Goal: Task Accomplishment & Management: Use online tool/utility

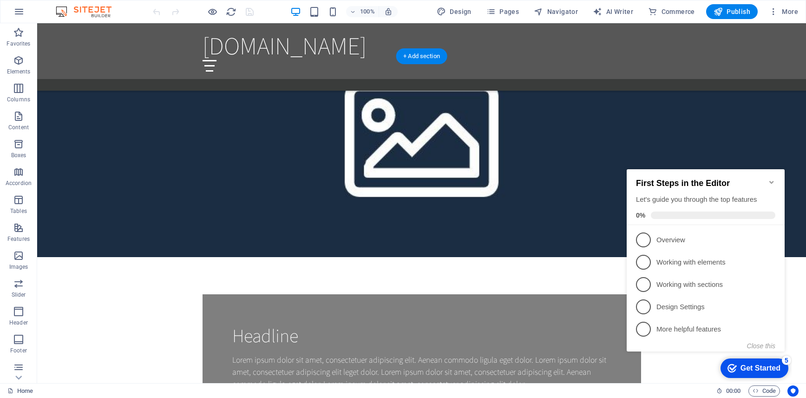
scroll to position [836, 0]
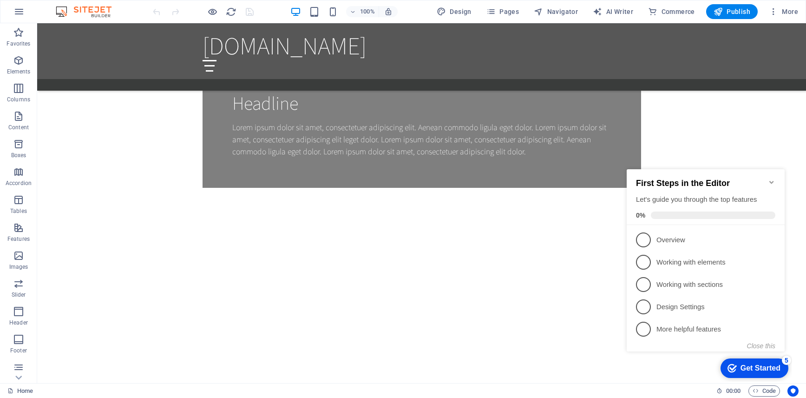
click at [773, 178] on icon "Minimize checklist" at bounding box center [771, 181] width 7 height 7
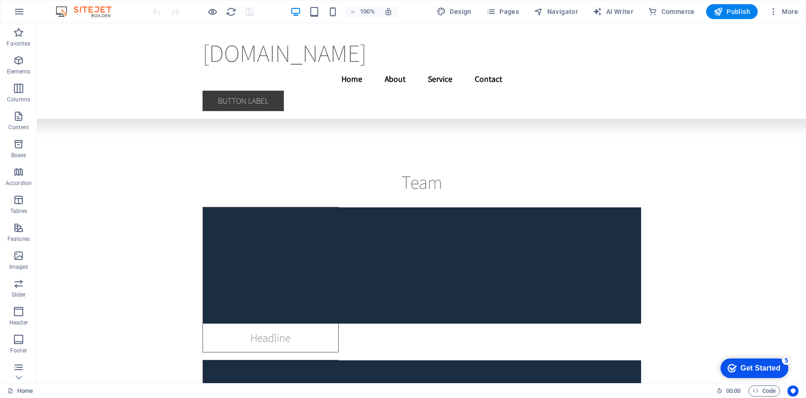
scroll to position [13928, 0]
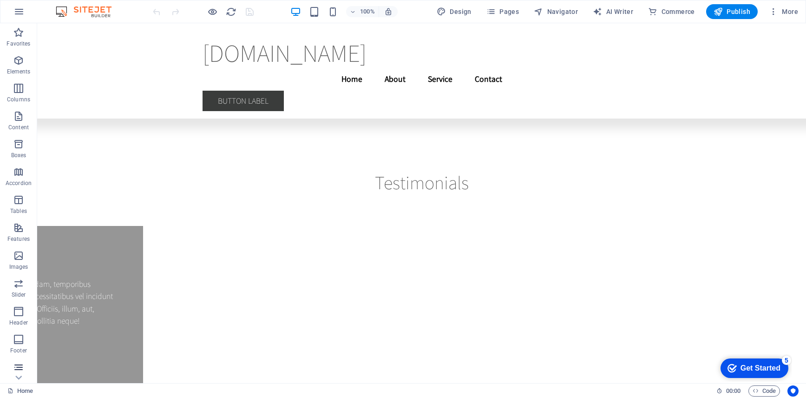
click at [20, 368] on icon "button" at bounding box center [18, 367] width 11 height 11
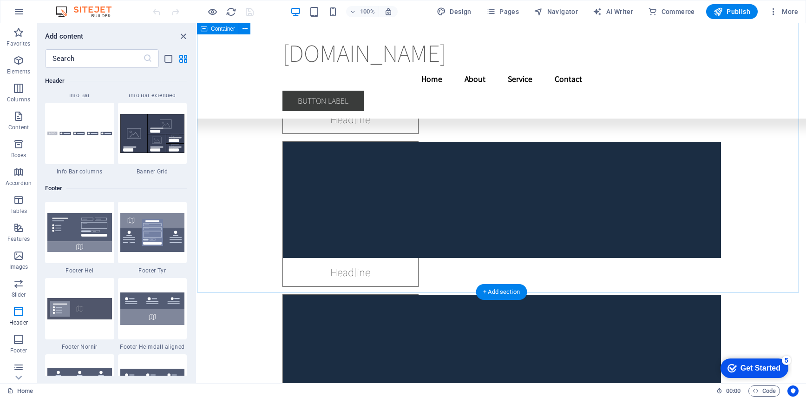
scroll to position [5948, 0]
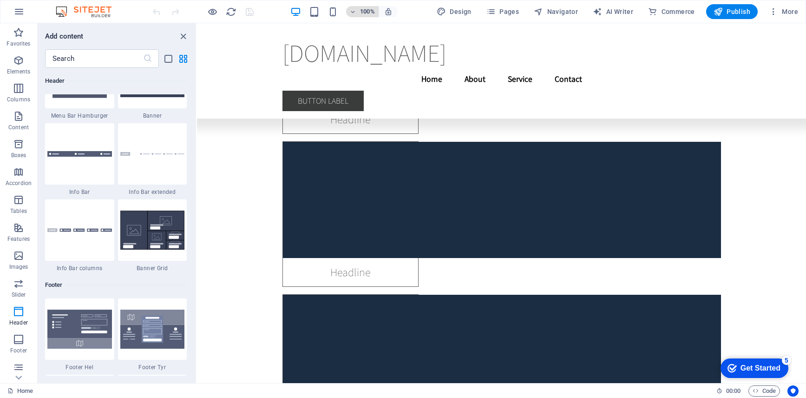
click at [355, 11] on icon "button" at bounding box center [353, 12] width 7 height 6
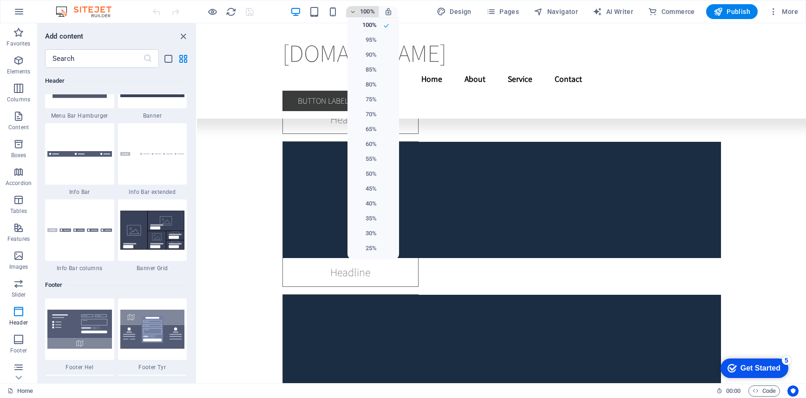
click at [355, 11] on div at bounding box center [403, 199] width 806 height 398
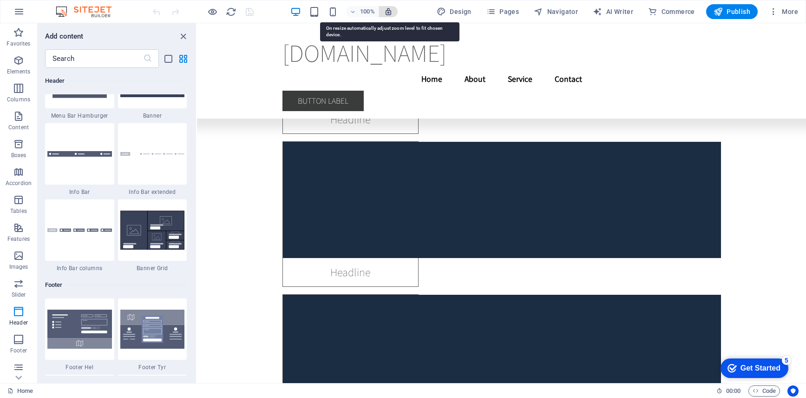
click at [389, 11] on icon "button" at bounding box center [388, 11] width 8 height 8
click at [390, 13] on icon "button" at bounding box center [388, 11] width 8 height 8
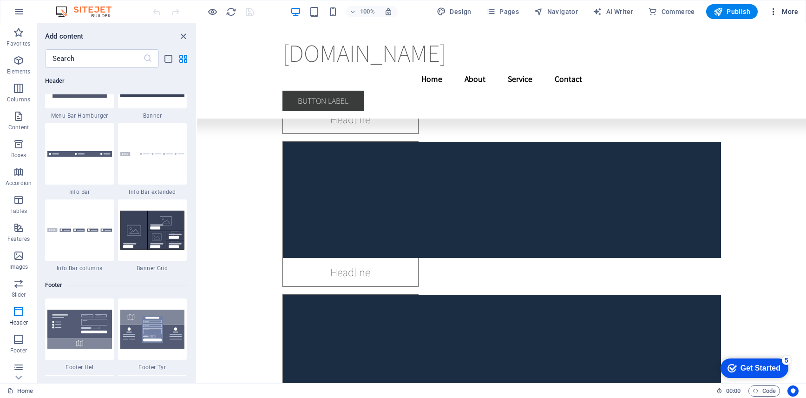
click at [775, 11] on icon "button" at bounding box center [773, 11] width 9 height 9
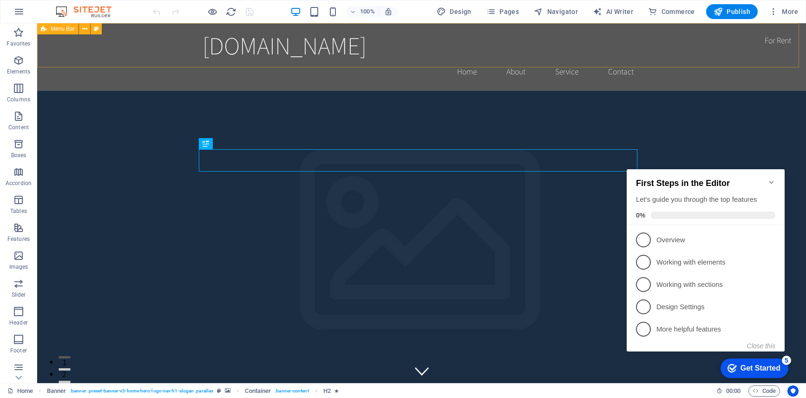
click at [61, 29] on span "Menu Bar" at bounding box center [63, 29] width 24 height 6
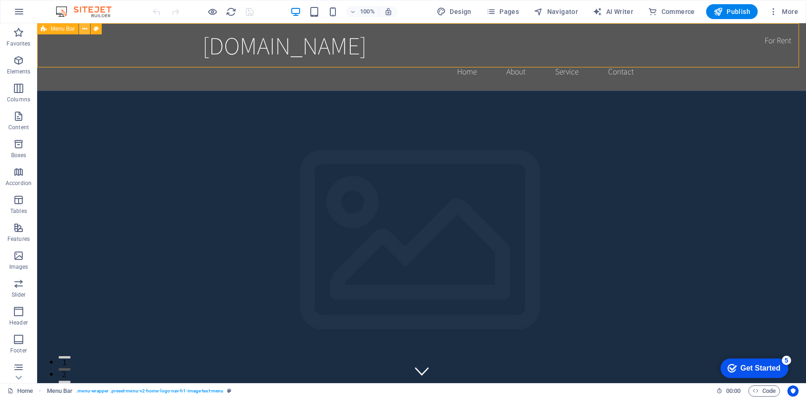
click at [83, 32] on icon at bounding box center [84, 29] width 5 height 10
click at [771, 12] on icon "button" at bounding box center [773, 11] width 9 height 9
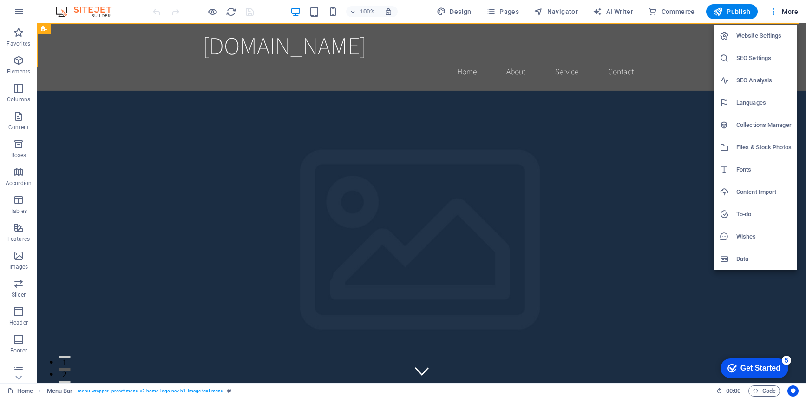
click at [745, 218] on h6 "To-do" at bounding box center [764, 214] width 55 height 11
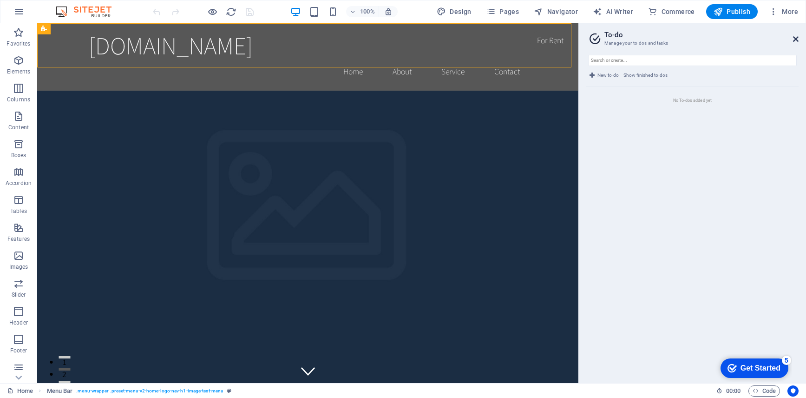
drag, startPoint x: 796, startPoint y: 39, endPoint x: 755, endPoint y: 18, distance: 45.7
click at [796, 39] on icon at bounding box center [796, 38] width 6 height 7
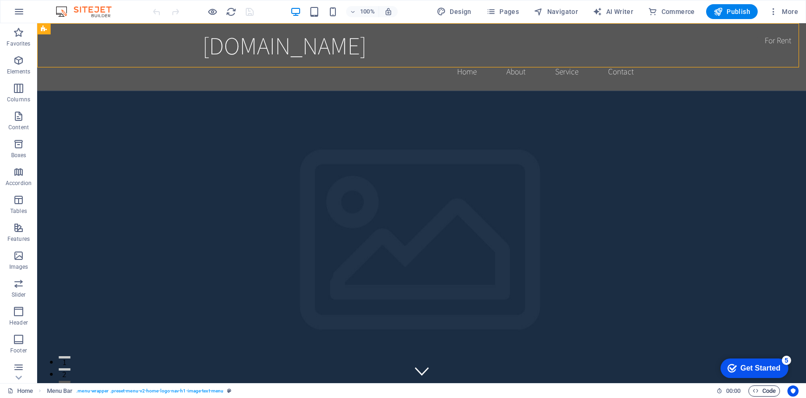
click at [757, 392] on icon "button" at bounding box center [756, 391] width 6 height 6
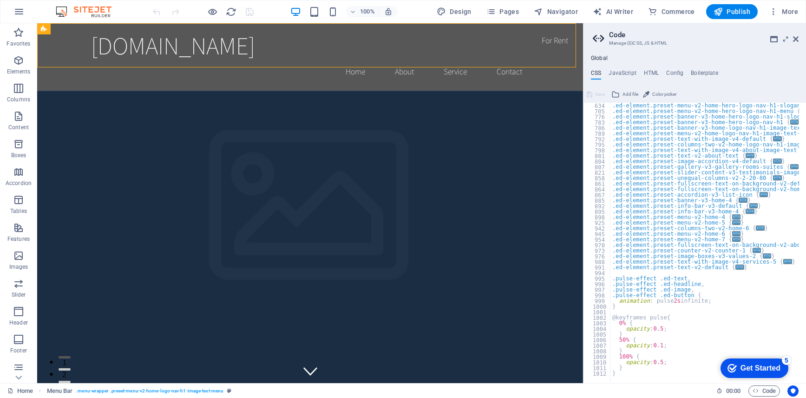
scroll to position [340, 0]
click at [766, 389] on span "Code" at bounding box center [764, 390] width 23 height 11
drag, startPoint x: 794, startPoint y: 39, endPoint x: 753, endPoint y: 19, distance: 45.5
click at [794, 39] on icon at bounding box center [796, 38] width 6 height 7
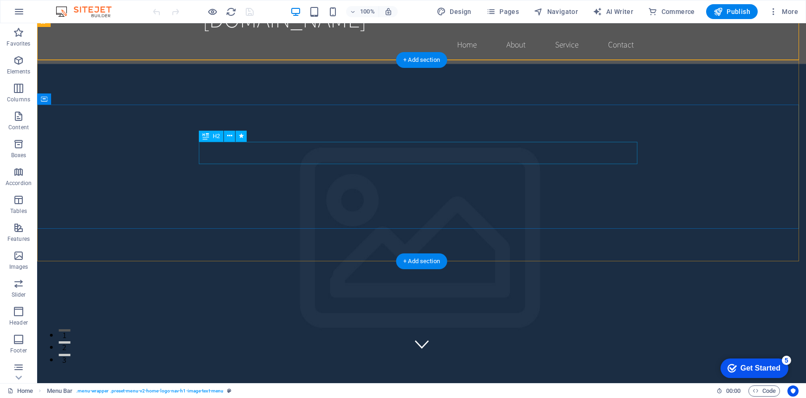
scroll to position [46, 0]
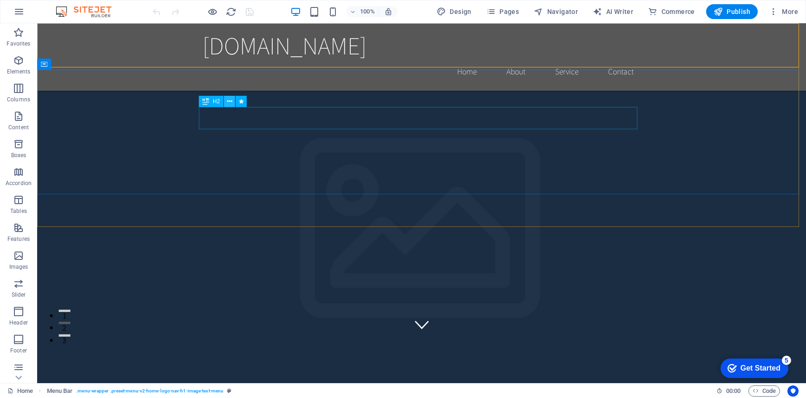
click at [229, 104] on icon at bounding box center [229, 102] width 5 height 10
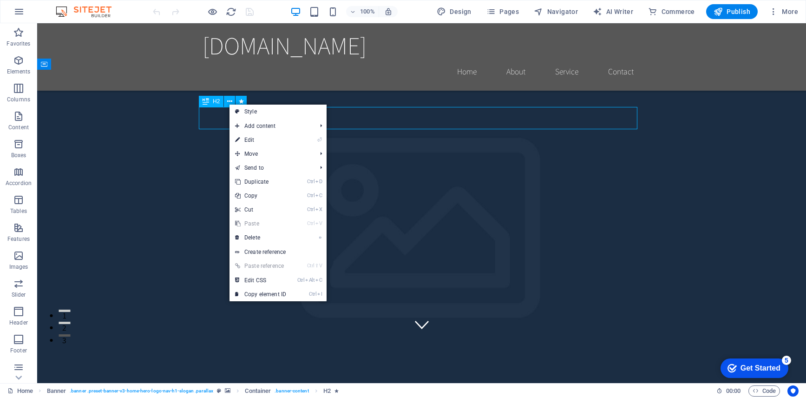
click at [211, 102] on div "H2" at bounding box center [211, 101] width 25 height 11
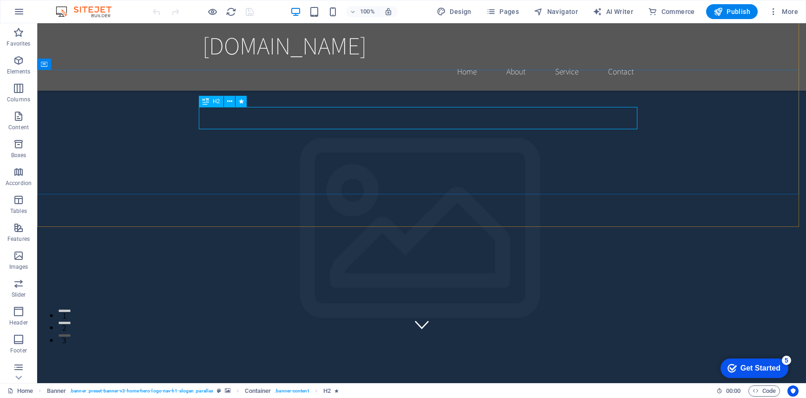
click at [204, 102] on icon at bounding box center [206, 101] width 7 height 11
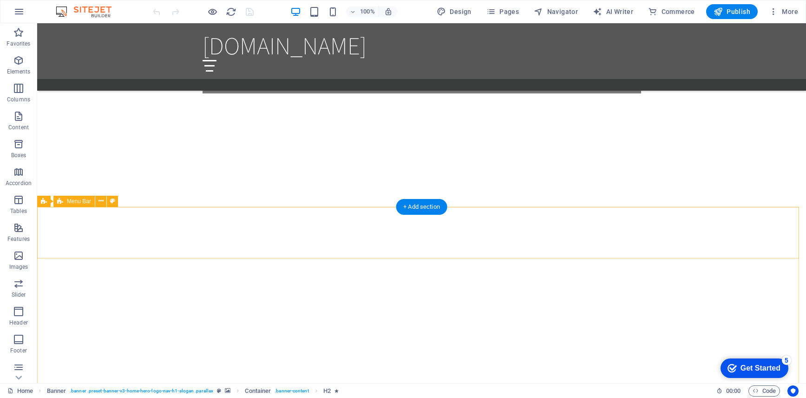
scroll to position [1301, 0]
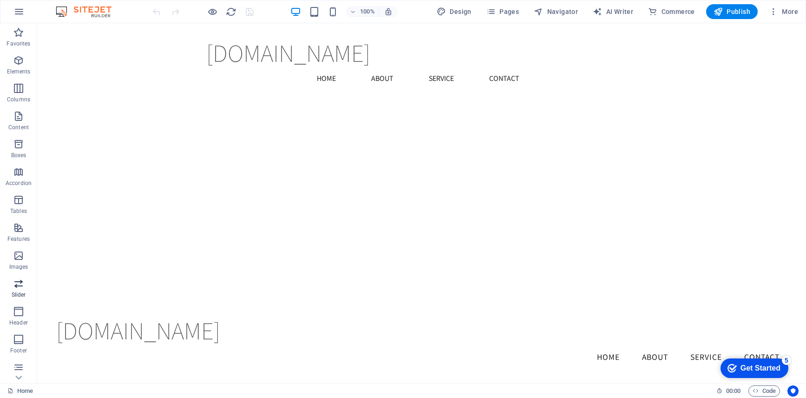
drag, startPoint x: 14, startPoint y: 285, endPoint x: 20, endPoint y: 287, distance: 6.3
click at [14, 285] on icon "button" at bounding box center [18, 283] width 11 height 11
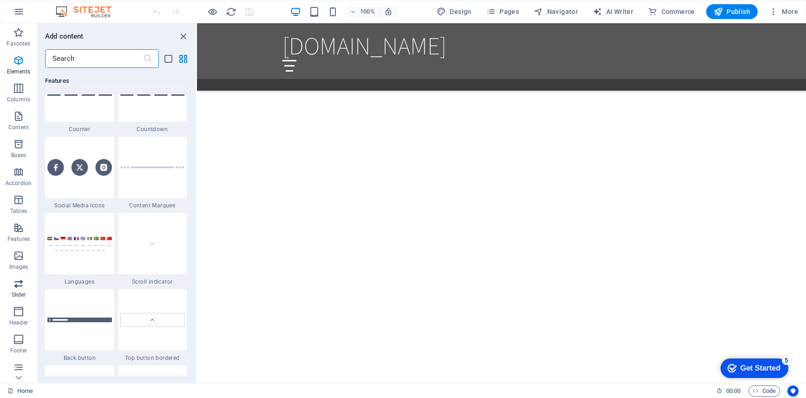
scroll to position [5268, 0]
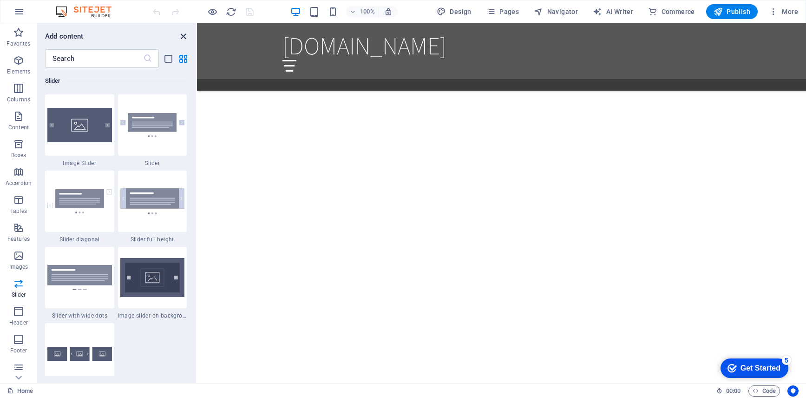
click at [187, 35] on icon "close panel" at bounding box center [183, 36] width 11 height 11
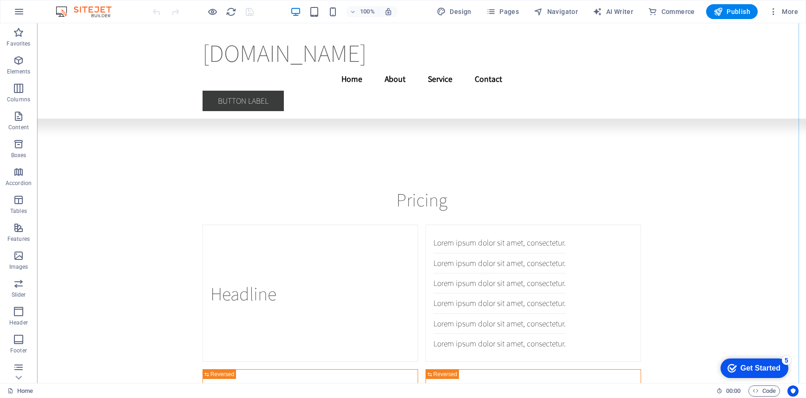
scroll to position [9985, 0]
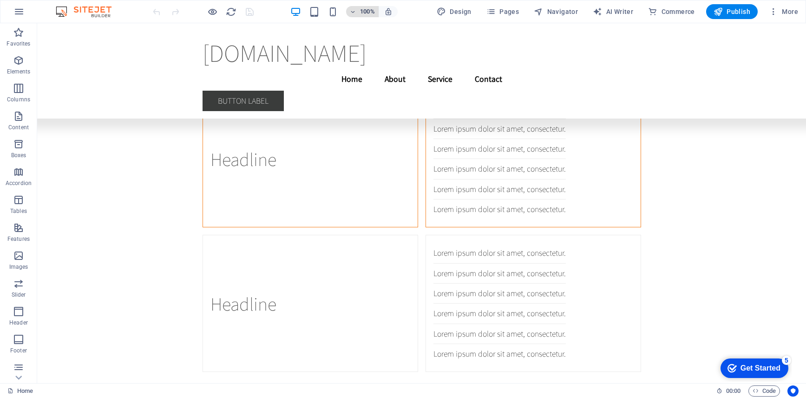
click at [368, 10] on h6 "100%" at bounding box center [367, 11] width 15 height 11
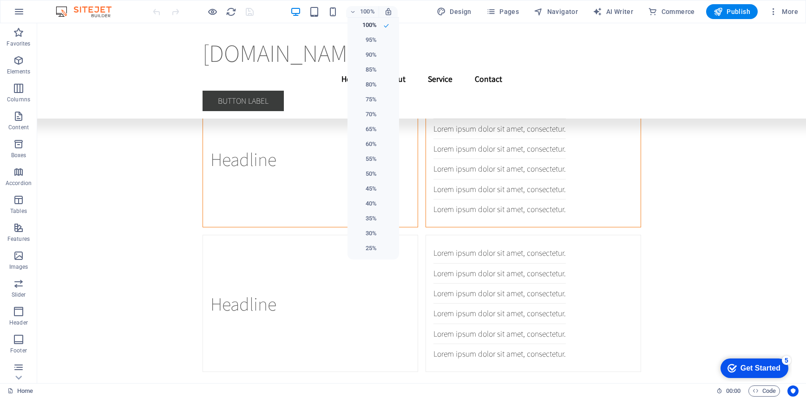
click at [210, 14] on div at bounding box center [403, 199] width 806 height 398
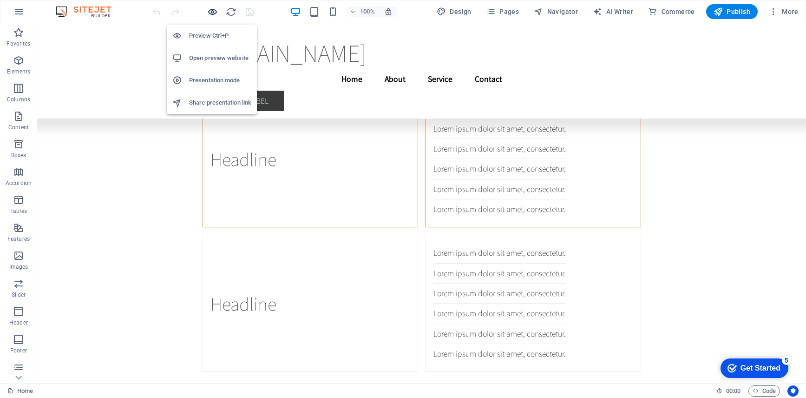
click at [212, 11] on icon "button" at bounding box center [212, 12] width 11 height 11
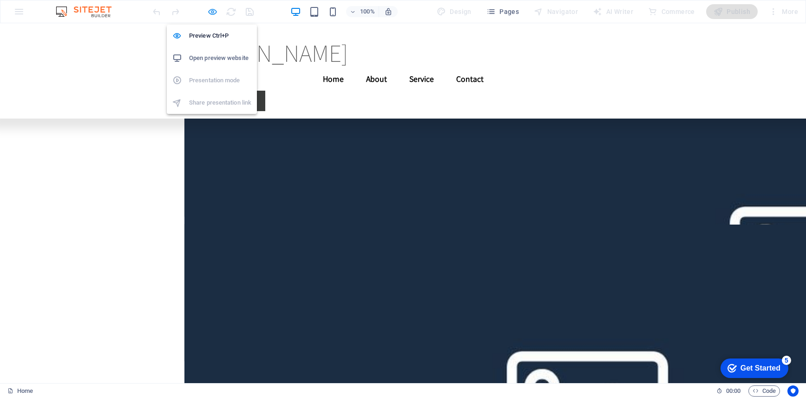
scroll to position [8782, 0]
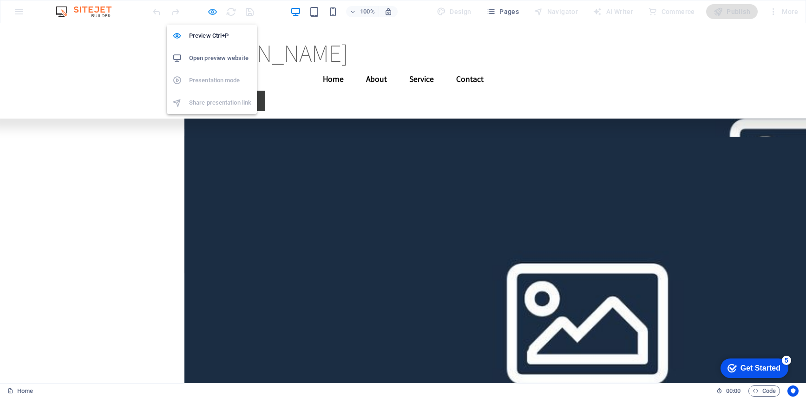
click at [212, 11] on icon "button" at bounding box center [212, 12] width 11 height 11
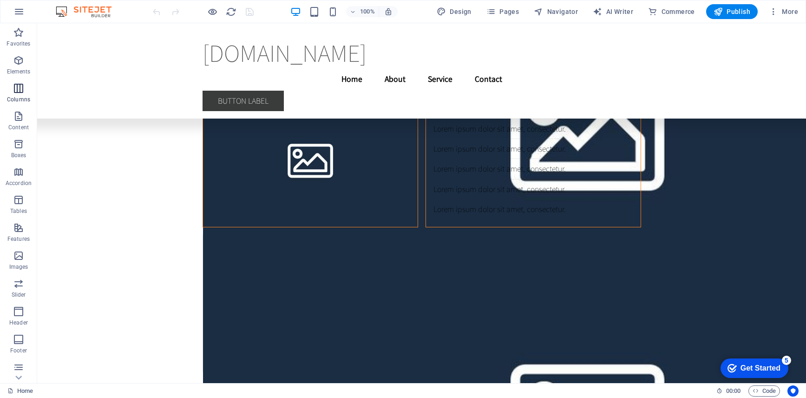
scroll to position [86, 0]
click at [17, 338] on icon "button" at bounding box center [18, 336] width 11 height 11
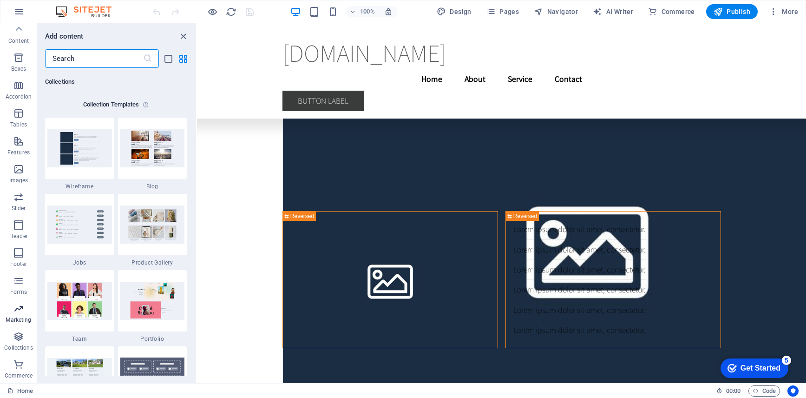
scroll to position [8507, 0]
click at [184, 34] on icon "close panel" at bounding box center [183, 36] width 11 height 11
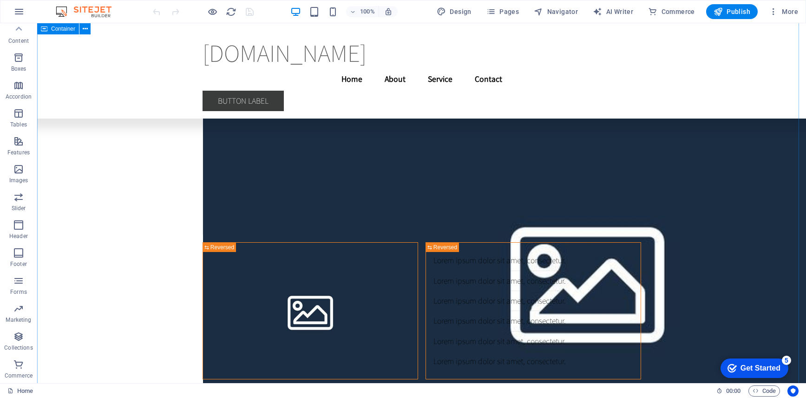
scroll to position [9985, 0]
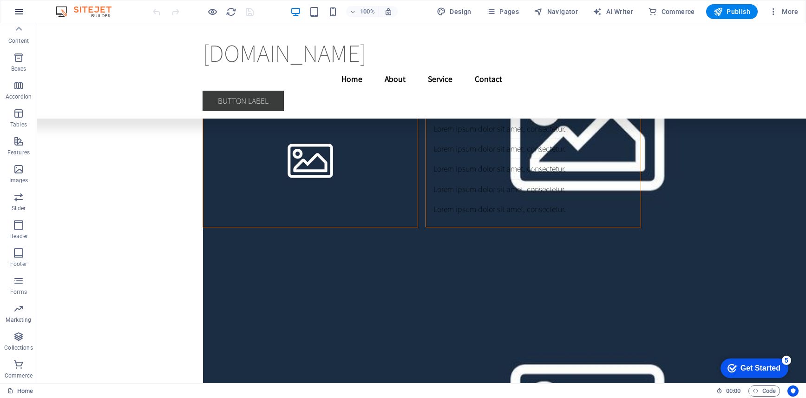
click at [19, 9] on icon "button" at bounding box center [18, 11] width 11 height 11
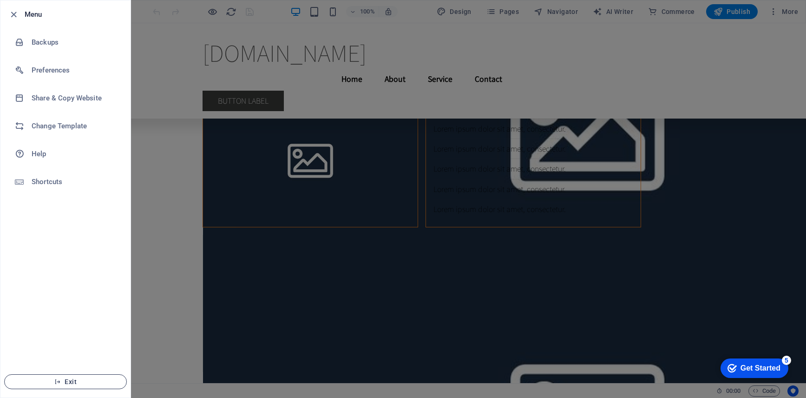
click at [70, 383] on span "Exit" at bounding box center [65, 381] width 107 height 7
